Goal: Task Accomplishment & Management: Complete application form

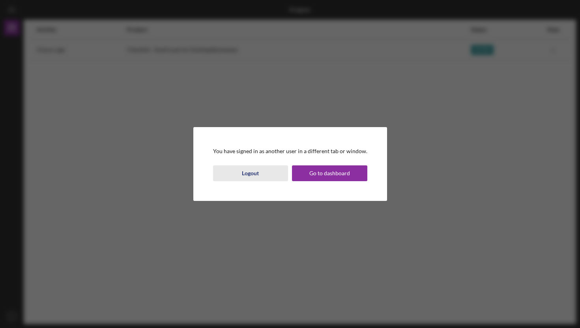
click at [253, 177] on div "Logout" at bounding box center [250, 173] width 17 height 16
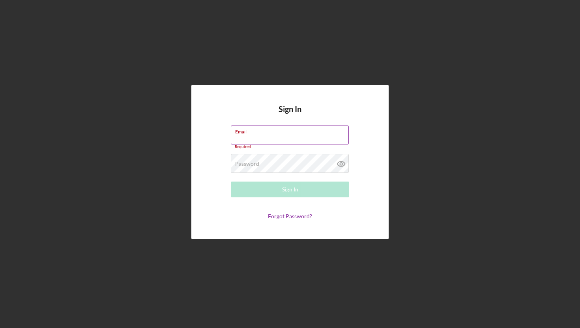
click at [252, 136] on input "Email" at bounding box center [290, 134] width 118 height 19
type input "[EMAIL_ADDRESS][DOMAIN_NAME]"
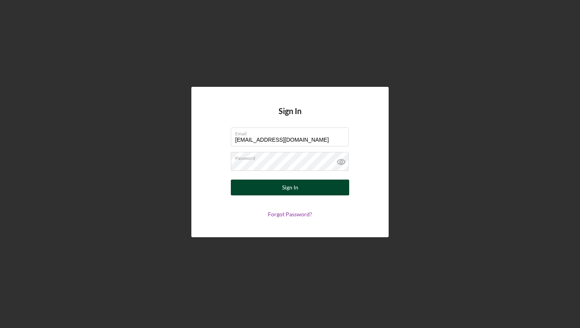
click at [279, 187] on button "Sign In" at bounding box center [290, 187] width 118 height 16
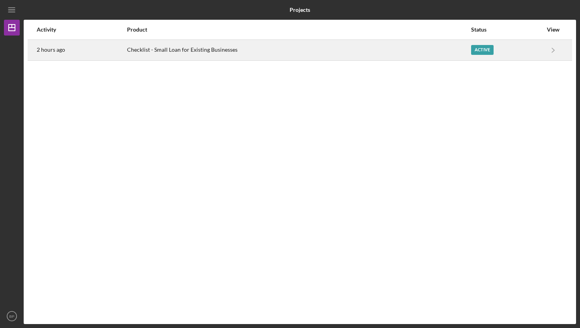
click at [206, 47] on div "Checklist - Small Loan for Existing Businesses" at bounding box center [299, 50] width 344 height 20
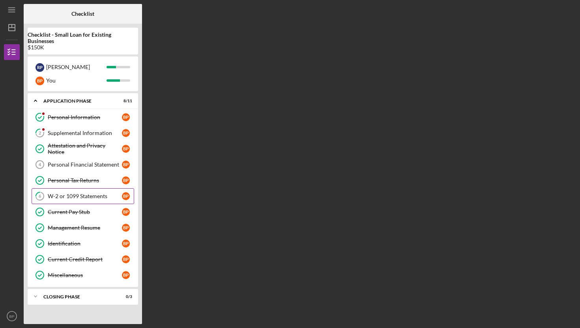
click at [86, 197] on div "W-2 or 1099 Statements" at bounding box center [85, 196] width 74 height 6
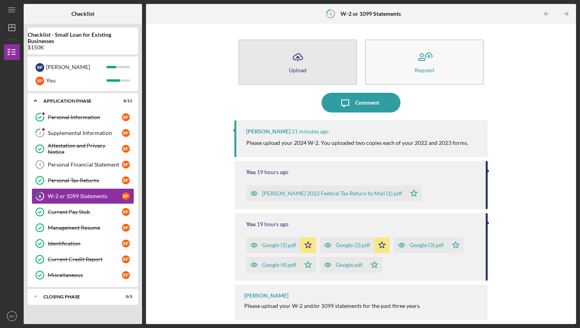
click at [302, 58] on icon "Icon/Upload" at bounding box center [298, 57] width 20 height 20
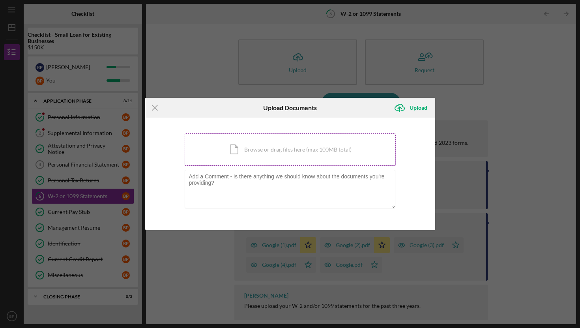
click at [258, 152] on div "Icon/Document Browse or drag files here (max 100MB total) Tap to choose files o…" at bounding box center [290, 149] width 211 height 32
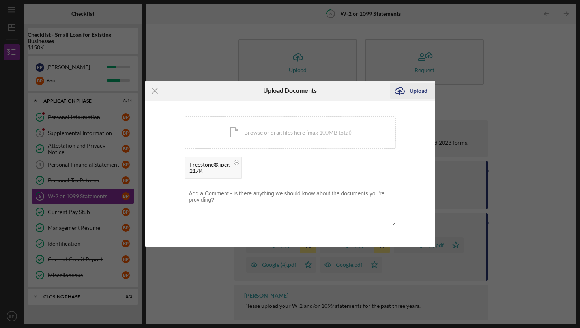
click at [420, 92] on div "Upload" at bounding box center [418, 91] width 18 height 16
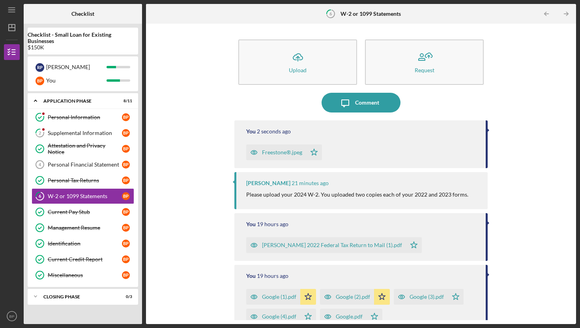
scroll to position [56, 0]
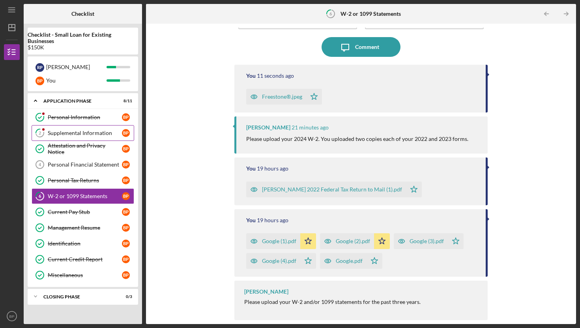
click at [63, 134] on div "Supplemental Information" at bounding box center [85, 133] width 74 height 6
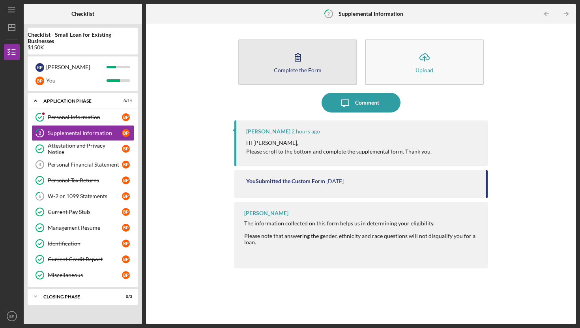
click at [293, 64] on icon "button" at bounding box center [298, 57] width 20 height 20
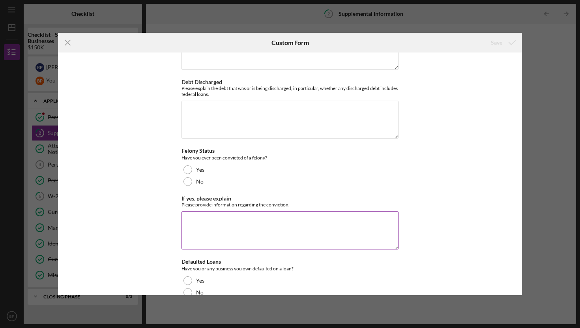
scroll to position [2185, 0]
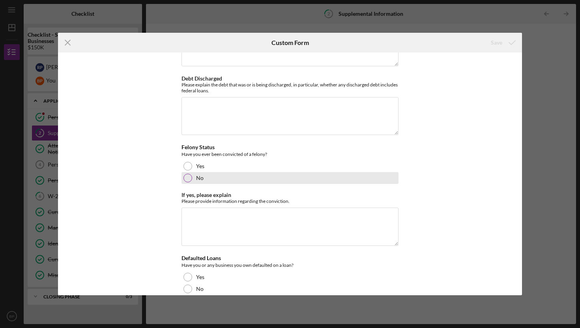
click at [185, 174] on div at bounding box center [187, 178] width 9 height 9
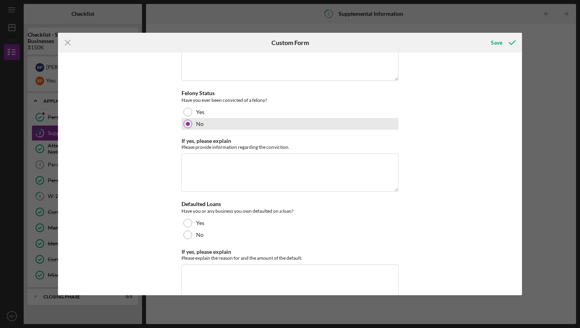
scroll to position [2252, 0]
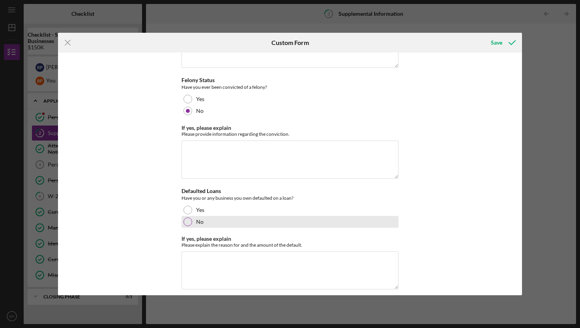
click at [185, 217] on div at bounding box center [187, 221] width 9 height 9
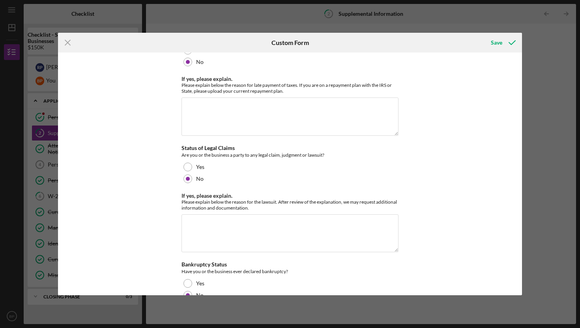
scroll to position [1651, 0]
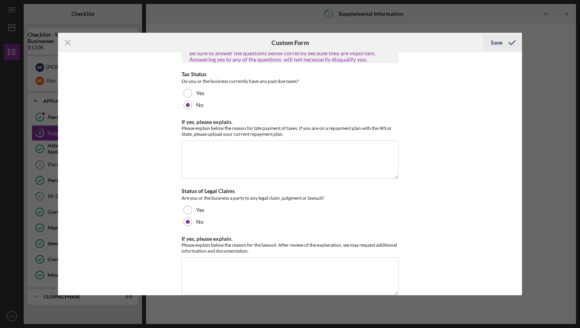
click at [499, 43] on div "Save" at bounding box center [496, 43] width 11 height 16
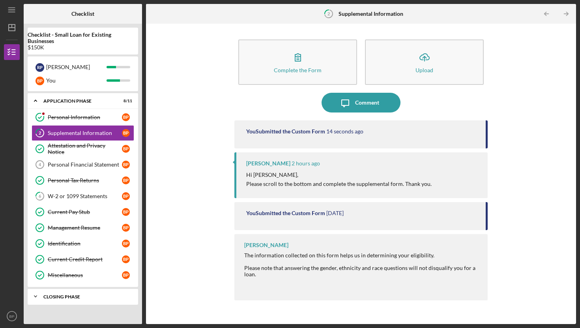
click at [63, 292] on div "Icon/Expander Closing Phase 0 / 3" at bounding box center [83, 296] width 110 height 16
